Goal: Transaction & Acquisition: Purchase product/service

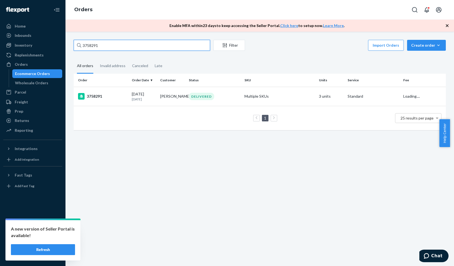
drag, startPoint x: 142, startPoint y: 47, endPoint x: 84, endPoint y: 47, distance: 57.5
click at [84, 47] on input "3758291" at bounding box center [142, 45] width 136 height 11
type input "3"
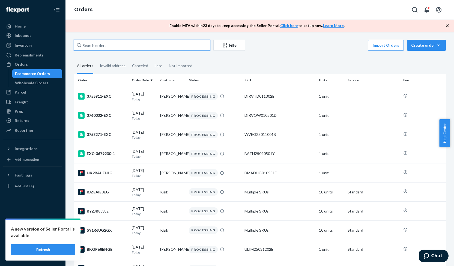
click at [110, 47] on input "text" at bounding box center [142, 45] width 136 height 11
paste input "3771584"
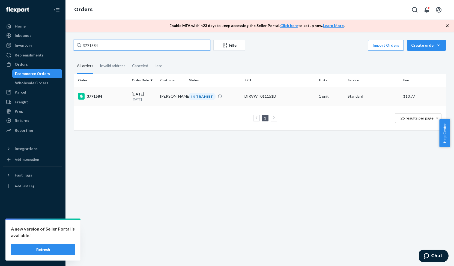
type input "3771584"
click at [96, 98] on div "3771584" at bounding box center [102, 96] width 49 height 7
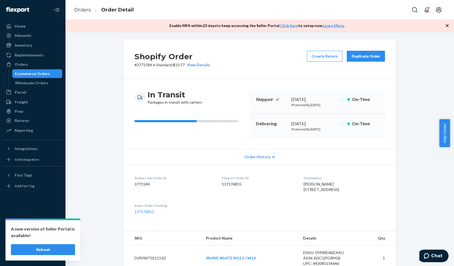
scroll to position [148, 0]
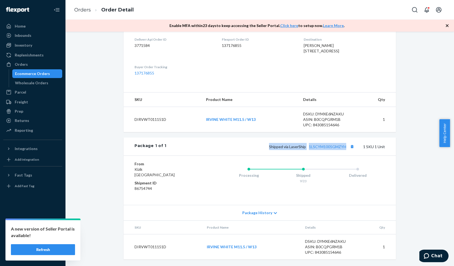
drag, startPoint x: 267, startPoint y: 146, endPoint x: 347, endPoint y: 141, distance: 80.1
click at [347, 141] on div "Package 1 of 1 Shipped via LaserShip 1LSCYM1005GMZYH 1 SKU 1 Unit" at bounding box center [260, 146] width 272 height 18
copy span "Shipped via LaserShip 1LSCYM1005GMZYH"
click at [41, 64] on div "Orders" at bounding box center [33, 65] width 58 height 8
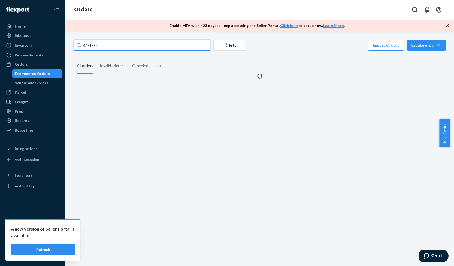
drag, startPoint x: 105, startPoint y: 46, endPoint x: 71, endPoint y: 46, distance: 33.8
click at [71, 46] on div "3771584 Filter Import Orders Create order Ecommerce order Removal order All ord…" at bounding box center [260, 59] width 380 height 39
paste input "3772298"
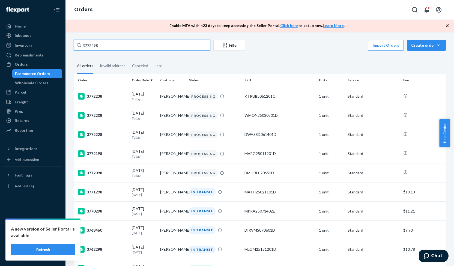
type input "3772298"
drag, startPoint x: 100, startPoint y: 45, endPoint x: 70, endPoint y: 45, distance: 30.5
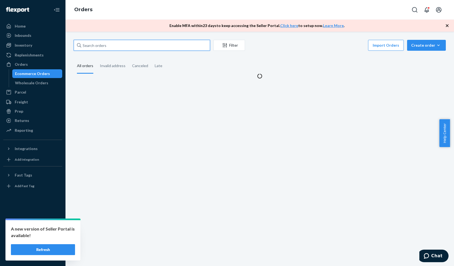
paste input "3759202"
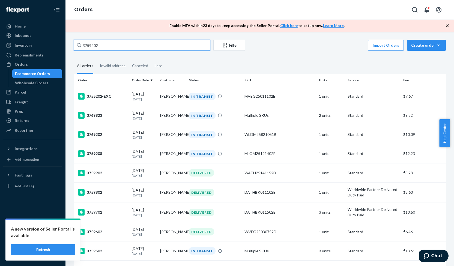
type input "3759202"
drag, startPoint x: 106, startPoint y: 45, endPoint x: 65, endPoint y: 46, distance: 40.4
click at [65, 46] on div "3759202 Filter Import Orders Create order Ecommerce order Removal order All ord…" at bounding box center [259, 149] width 388 height 234
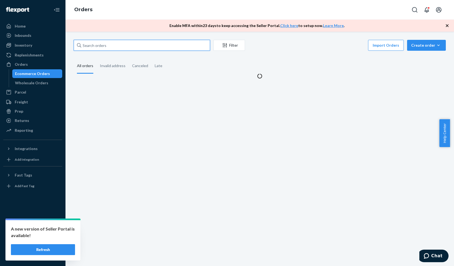
paste input "3772336"
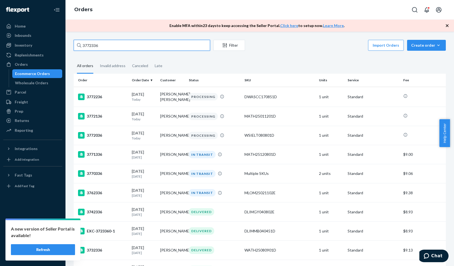
type input "3772336"
drag, startPoint x: 110, startPoint y: 42, endPoint x: 55, endPoint y: 54, distance: 56.5
click at [55, 54] on div "Home Inbounds Shipping Plans Problems Inventory Products Replenishments Orders …" at bounding box center [227, 133] width 454 height 266
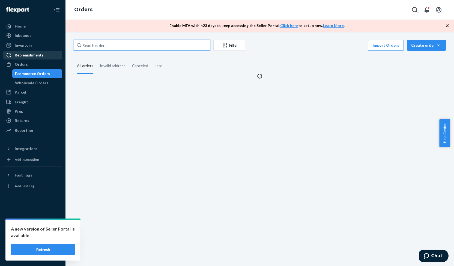
paste input "3772298"
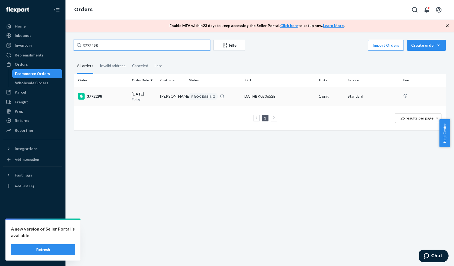
type input "3772298"
click at [96, 98] on div "3772298" at bounding box center [102, 96] width 49 height 7
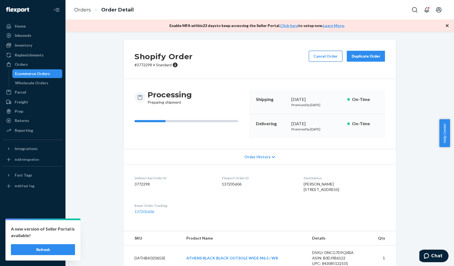
click at [320, 57] on button "Cancel Order" at bounding box center [326, 56] width 34 height 11
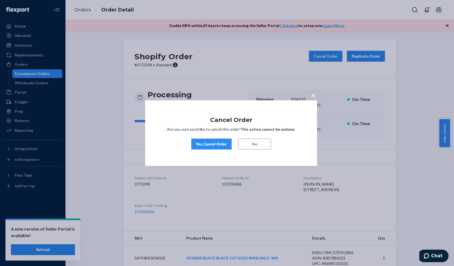
click at [315, 94] on span "×" at bounding box center [313, 94] width 4 height 9
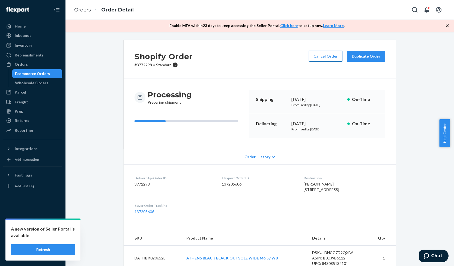
click at [328, 59] on button "Cancel Order" at bounding box center [326, 56] width 34 height 11
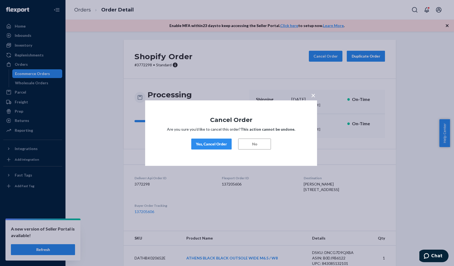
click at [220, 142] on div "Yes, Cancel Order" at bounding box center [211, 143] width 31 height 5
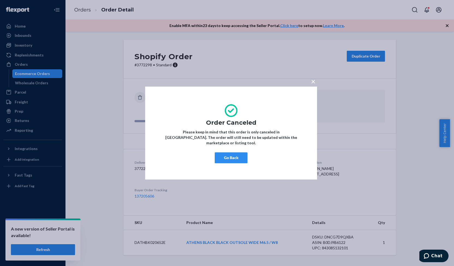
click at [313, 82] on span "×" at bounding box center [313, 81] width 4 height 9
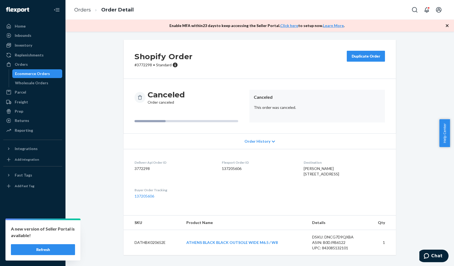
click at [370, 58] on div "Duplicate Order" at bounding box center [365, 55] width 29 height 5
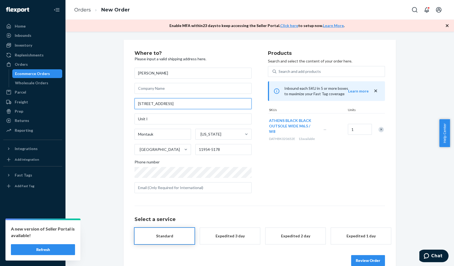
drag, startPoint x: 189, startPoint y: 106, endPoint x: 127, endPoint y: 108, distance: 62.7
click at [127, 108] on div "Where to? Please input a valid shipping address here. Kim O'Rourke 2 Lincoln Rd…" at bounding box center [260, 158] width 272 height 237
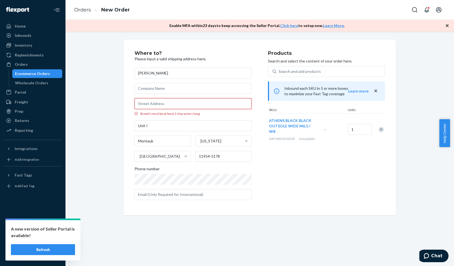
paste input "PO BOX 2031 VINEYARD HAVEN MA 02568"
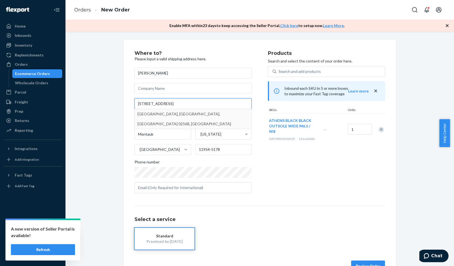
type input "PO BOX 2031 VINEYARD HAVEN MA 02568"
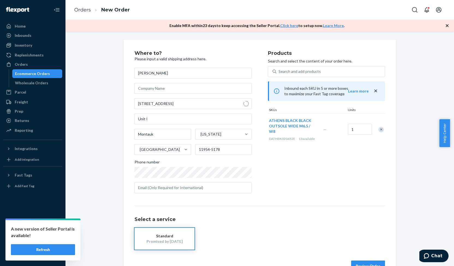
type input "Tisbury"
type input "02568"
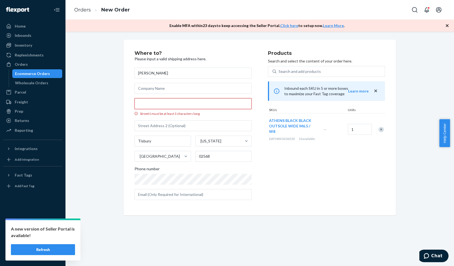
click at [149, 103] on input "Street1 must be at least 3 characters long" at bounding box center [192, 103] width 117 height 11
paste input "PO BOX 2031 VINEYARD HAVEN MA 02568"
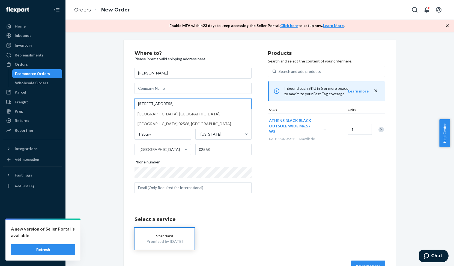
drag, startPoint x: 160, startPoint y: 102, endPoint x: 222, endPoint y: 101, distance: 61.6
click at [222, 101] on input "PO BOX 2031 VINEYARD HAVEN MA 02568" at bounding box center [192, 103] width 117 height 11
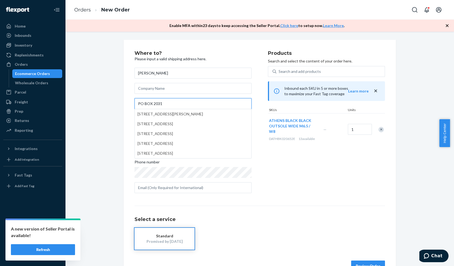
type input "PO BOX 2031"
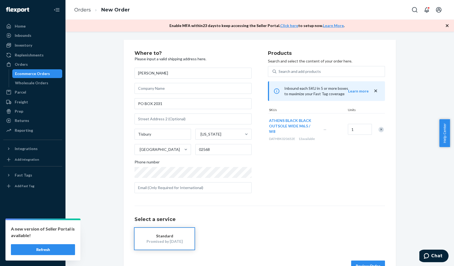
click at [288, 164] on div "Products Search and select the content of your order here. Search and add produ…" at bounding box center [326, 124] width 117 height 147
click at [174, 115] on input "text" at bounding box center [192, 118] width 117 height 11
paste input "PO BOX 2031 VINEYARD HAVEN MA 02568"
type input "PO BOX 2031 VINEYARD HAVEN MA 02568"
drag, startPoint x: 153, startPoint y: 134, endPoint x: 112, endPoint y: 140, distance: 41.4
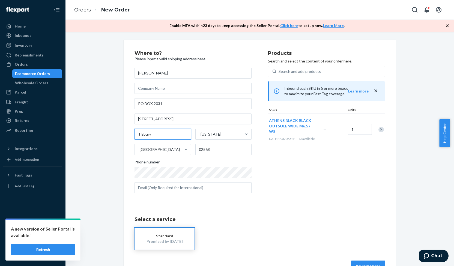
click at [112, 140] on div "Where to? Please input a valid shipping address here. Kim O'Rourke PO BOX 2031 …" at bounding box center [260, 161] width 380 height 242
type input "Vineyard Haven"
drag, startPoint x: 216, startPoint y: 115, endPoint x: 133, endPoint y: 126, distance: 84.2
click at [134, 126] on div "Kim O'Rourke PO BOX 2031 PO BOX 2031 VINEYARD HAVEN MA 02568 Vineyard Haven Mas…" at bounding box center [192, 130] width 117 height 125
click at [332, 179] on div "Products Search and select the content of your order here. Search and add produ…" at bounding box center [326, 124] width 117 height 147
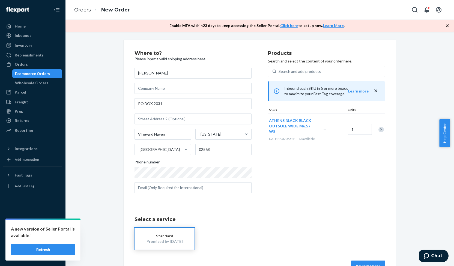
scroll to position [16, 0]
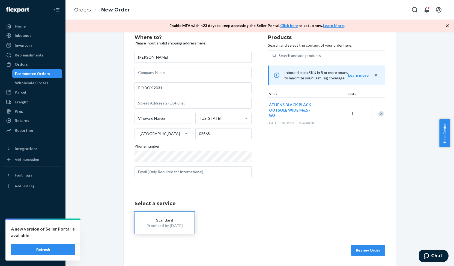
click at [368, 248] on button "Review Order" at bounding box center [368, 250] width 34 height 11
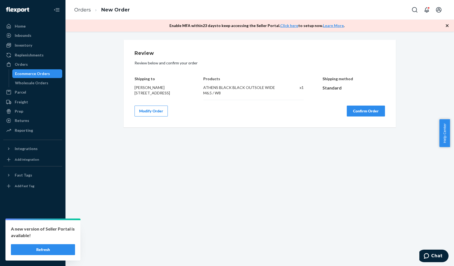
drag, startPoint x: 133, startPoint y: 92, endPoint x: 183, endPoint y: 98, distance: 50.5
click at [183, 98] on div "Shipping to Kim O'Rourke PO BOX 2031 Vineyard Haven, MA 02568 Products ATHENS B…" at bounding box center [259, 84] width 250 height 32
copy span "PO BOX 2031 Vineyard Haven, MA 02568"
click at [354, 112] on button "Confirm Order" at bounding box center [366, 111] width 38 height 11
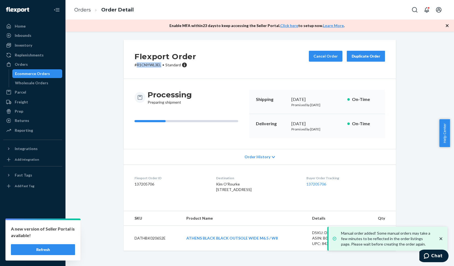
drag, startPoint x: 134, startPoint y: 66, endPoint x: 159, endPoint y: 66, distance: 24.8
click at [159, 66] on p "# R1CNYWL3EL • Standard" at bounding box center [165, 64] width 62 height 5
copy p "R1CNYWL3EL"
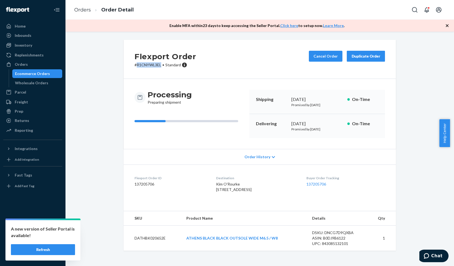
copy p "R1CNYWL3EL"
click at [41, 64] on div "Orders" at bounding box center [33, 65] width 58 height 8
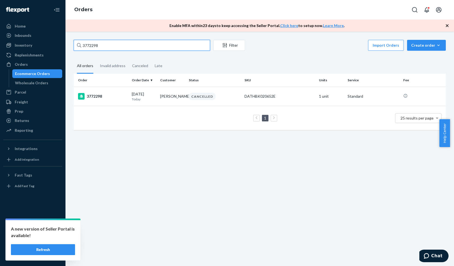
drag, startPoint x: 88, startPoint y: 48, endPoint x: 76, endPoint y: 44, distance: 13.0
click at [76, 44] on input "3772298" at bounding box center [142, 45] width 136 height 11
paste input "3756723-EXC"
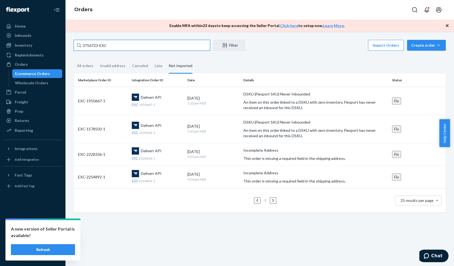
type input "3756723-EXC"
drag, startPoint x: 112, startPoint y: 48, endPoint x: 74, endPoint y: 50, distance: 38.2
click at [74, 50] on input "3756723-EXC" at bounding box center [142, 45] width 136 height 11
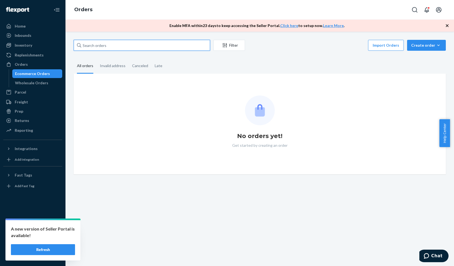
paste input "3759202"
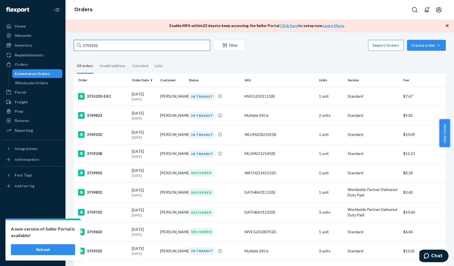
type input "3759202"
click at [47, 248] on button "Refresh" at bounding box center [43, 249] width 64 height 11
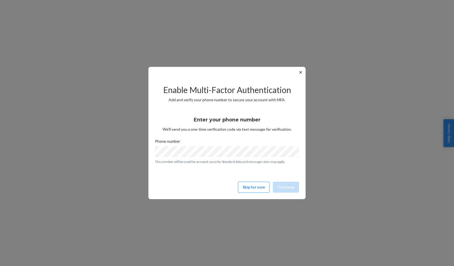
click at [301, 72] on button "✕" at bounding box center [301, 72] width 6 height 7
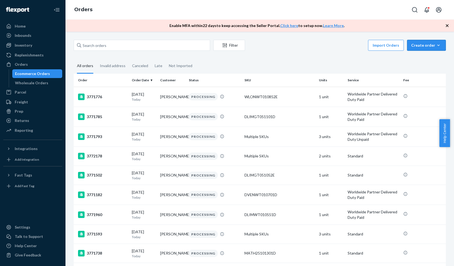
click at [431, 45] on div "Create order" at bounding box center [426, 45] width 31 height 5
click at [429, 58] on span "Ecommerce order" at bounding box center [430, 58] width 34 height 4
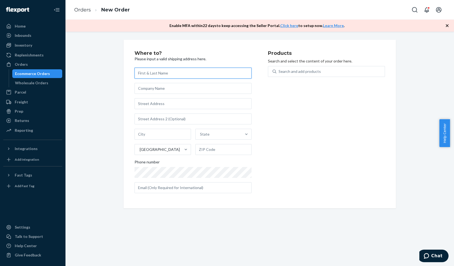
click at [156, 73] on input "text" at bounding box center [192, 73] width 117 height 11
paste input "[PERSON_NAME] [STREET_ADDRESS]"
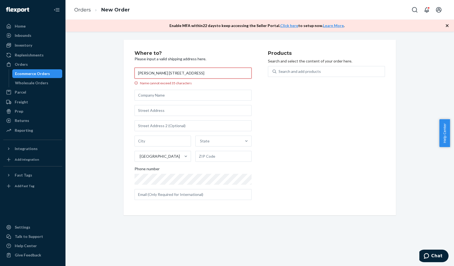
drag, startPoint x: 157, startPoint y: 74, endPoint x: 244, endPoint y: 73, distance: 87.0
click at [244, 73] on input "[PERSON_NAME] [STREET_ADDRESS]" at bounding box center [192, 73] width 117 height 11
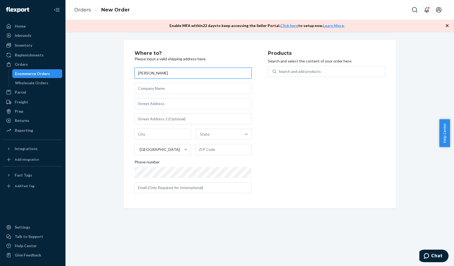
type input "[PERSON_NAME]"
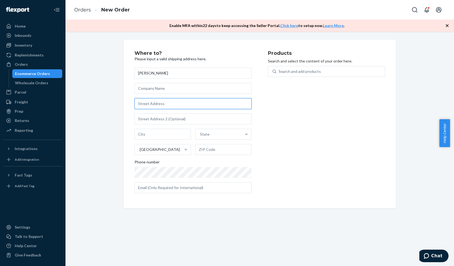
click at [150, 102] on input "text" at bounding box center [192, 103] width 117 height 11
paste input "[STREET_ADDRESS]"
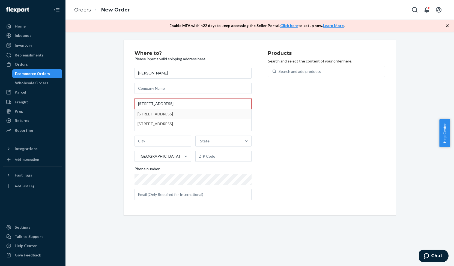
type input "[STREET_ADDRESS]"
type input "Grayling"
type input "49738"
type input "[STREET_ADDRESS]"
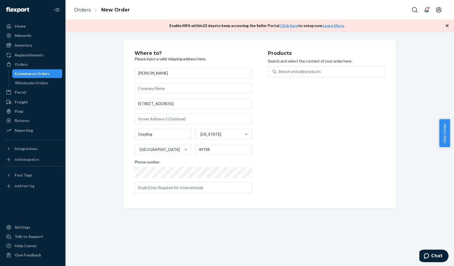
click at [276, 179] on div "Products Search and select the content of your order here. Search and add produ…" at bounding box center [326, 124] width 117 height 147
click at [299, 68] on div "Search and add products" at bounding box center [330, 72] width 108 height 10
click at [279, 69] on input "0 results available. Use Up and Down to choose options, press Enter to select t…" at bounding box center [278, 71] width 1 height 5
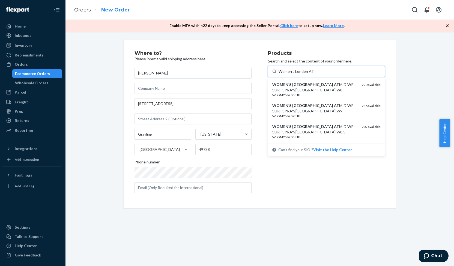
type input "Women's London AT"
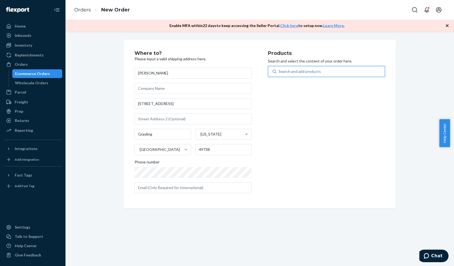
click at [309, 70] on div "Search and add products" at bounding box center [299, 71] width 42 height 5
click at [279, 70] on input "0 results available. Select is focused ,type to refine list, press Down to open…" at bounding box center [278, 71] width 1 height 5
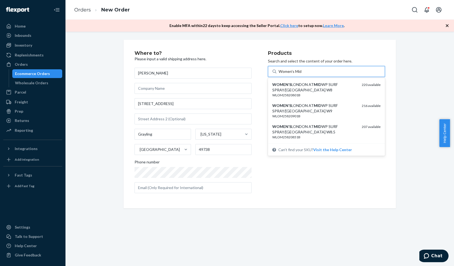
type input "Women's Mid"
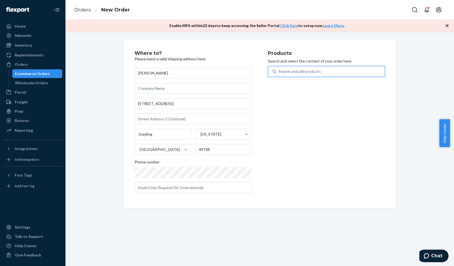
click at [295, 72] on div "Search and add products" at bounding box center [299, 71] width 42 height 5
click at [279, 72] on input "0 results available. Select is focused ,type to refine list, press Down to open…" at bounding box center [278, 71] width 1 height 5
paste input "Women's London AT [GEOGRAPHIC_DATA] - Surf Spray/[GEOGRAPHIC_DATA]"
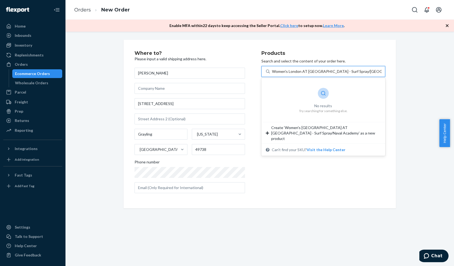
drag, startPoint x: 305, startPoint y: 73, endPoint x: 392, endPoint y: 76, distance: 87.1
click at [392, 76] on div "Where to? Please input a valid shipping address here. [PERSON_NAME] [STREET_ADD…" at bounding box center [260, 124] width 272 height 169
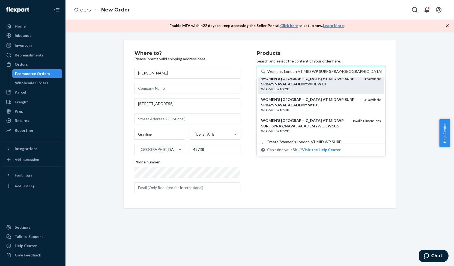
scroll to position [27, 0]
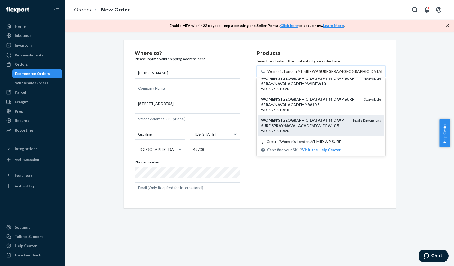
click at [333, 124] on div "WOMEN ' S LONDON AT MID WP SURF SPRAY / NAVAL ACADEMY WIDE W10 .5" at bounding box center [305, 123] width 88 height 11
click at [333, 74] on input "Women's London AT MID WP SURF SPRAY/[GEOGRAPHIC_DATA] W10" at bounding box center [324, 71] width 114 height 5
drag, startPoint x: 258, startPoint y: 130, endPoint x: 298, endPoint y: 128, distance: 39.6
click at [298, 128] on div "WOMEN ' S LONDON AT MID WP SURF SPRAY / NAVAL ACADEMY WIDE W10 .5 WLOM25821052D…" at bounding box center [321, 125] width 126 height 21
click at [298, 74] on input "Women's London AT MID WP SURF SPRAY/[GEOGRAPHIC_DATA] W10" at bounding box center [324, 71] width 114 height 5
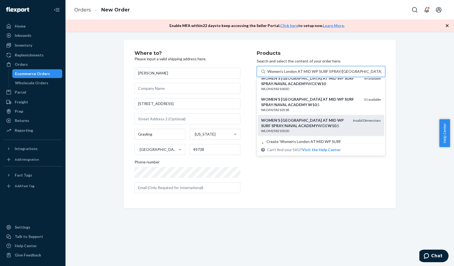
click at [300, 125] on em "ACADEMY" at bounding box center [307, 125] width 19 height 5
click at [300, 74] on input "Women's London AT MID WP SURF SPRAY/[GEOGRAPHIC_DATA] W10" at bounding box center [324, 71] width 114 height 5
type input "Women's London AT MID WP SURF SPRAY/[GEOGRAPHIC_DATA] W10"
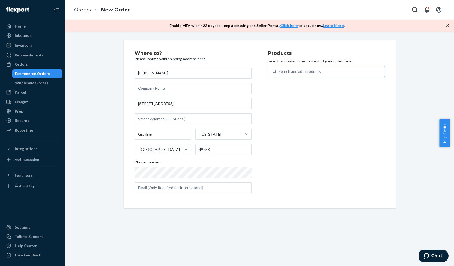
drag, startPoint x: 300, startPoint y: 125, endPoint x: 295, endPoint y: 68, distance: 57.5
click at [295, 68] on div "Search and add products" at bounding box center [330, 72] width 108 height 10
click at [279, 69] on input "Search and add products" at bounding box center [278, 71] width 1 height 5
paste input "Women's London AT [GEOGRAPHIC_DATA] - Surf Spray/[GEOGRAPHIC_DATA]"
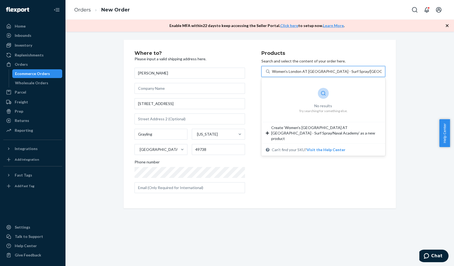
drag, startPoint x: 307, startPoint y: 72, endPoint x: 383, endPoint y: 78, distance: 76.3
click at [383, 78] on div "Where to? Please input a valid shipping address here. [PERSON_NAME] [STREET_ADD…" at bounding box center [260, 124] width 272 height 169
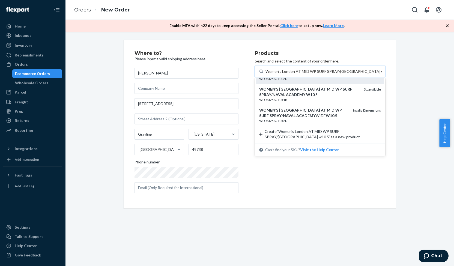
scroll to position [0, 0]
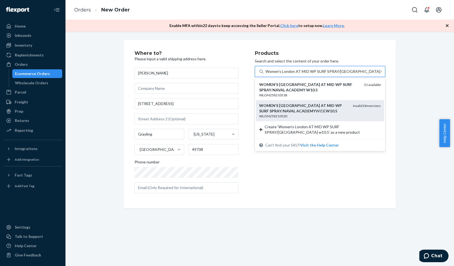
click at [332, 110] on div "WOMEN ' S LONDON AT MID WP SURF SPRAY / NAVAL ACADEMY WIDE W10 . 5" at bounding box center [303, 108] width 89 height 11
click at [332, 74] on input "Women's London AT MID WP SURF SPRAY/[GEOGRAPHIC_DATA] w10.5" at bounding box center [323, 71] width 116 height 5
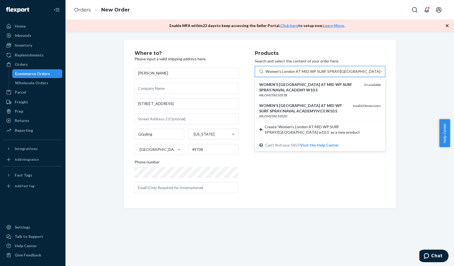
type input "Women's London AT MID WP SURF SPRAY/[GEOGRAPHIC_DATA] w10.5"
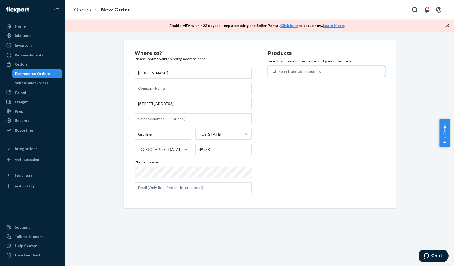
click at [315, 71] on div "Search and add products" at bounding box center [299, 71] width 42 height 5
click at [279, 71] on input "0 results available. Select is focused ,type to refine list, press Down to open…" at bounding box center [278, 71] width 1 height 5
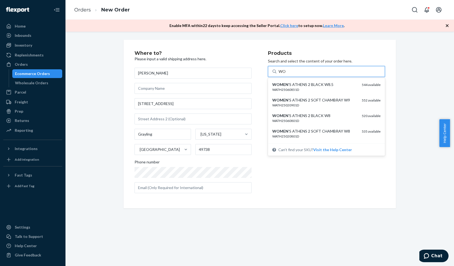
type input "W"
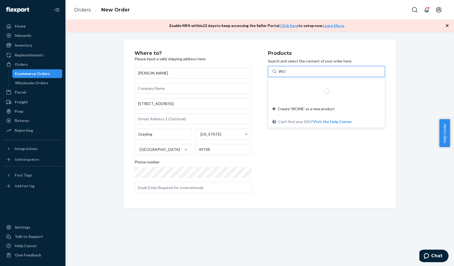
type input "W"
paste input "Women's London AT [GEOGRAPHIC_DATA] - Surf Spray/[GEOGRAPHIC_DATA]"
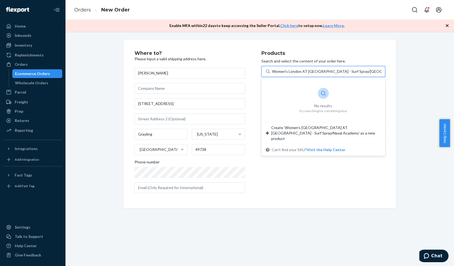
drag, startPoint x: 304, startPoint y: 73, endPoint x: 385, endPoint y: 76, distance: 80.8
click at [385, 76] on div "Where to? Please input a valid shipping address here. [PERSON_NAME] [STREET_ADD…" at bounding box center [260, 124] width 272 height 169
type input "Women's London AT"
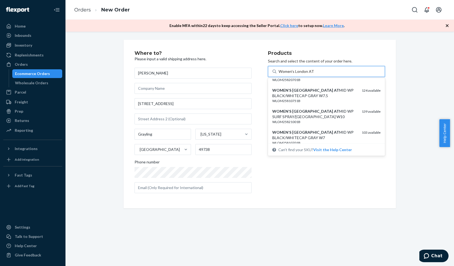
scroll to position [57, 0]
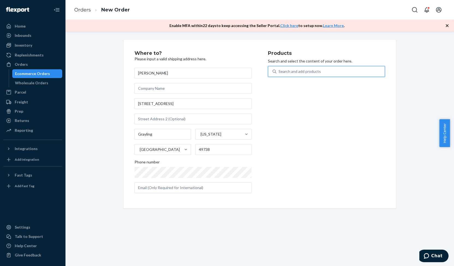
drag, startPoint x: 322, startPoint y: 68, endPoint x: 292, endPoint y: 72, distance: 30.8
click at [292, 72] on div "Search and add products" at bounding box center [330, 72] width 108 height 10
click at [279, 72] on input "0 results available. Select is focused ,type to refine list, press Down to open…" at bounding box center [278, 71] width 1 height 5
paste input "Women's London AT [GEOGRAPHIC_DATA] - Surf Spray/[GEOGRAPHIC_DATA]"
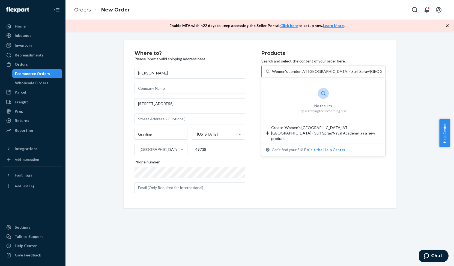
drag, startPoint x: 309, startPoint y: 71, endPoint x: 381, endPoint y: 77, distance: 72.2
click at [381, 77] on div "0 results available for search term Women's [GEOGRAPHIC_DATA] AT [GEOGRAPHIC_DA…" at bounding box center [323, 74] width 124 height 17
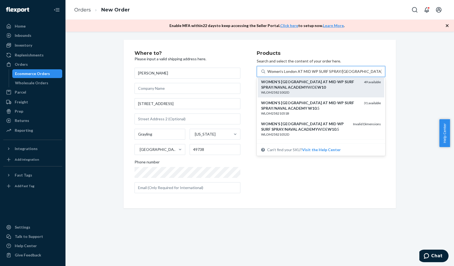
scroll to position [24, 0]
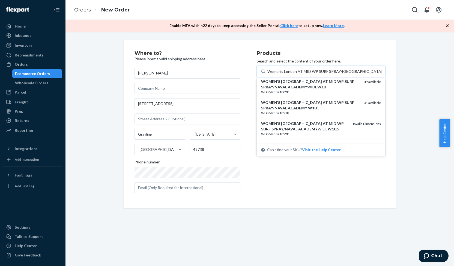
type input "Women's London AT MID WP SURF SPRAY/[GEOGRAPHIC_DATA] W10"
